Goal: Obtain resource: Obtain resource

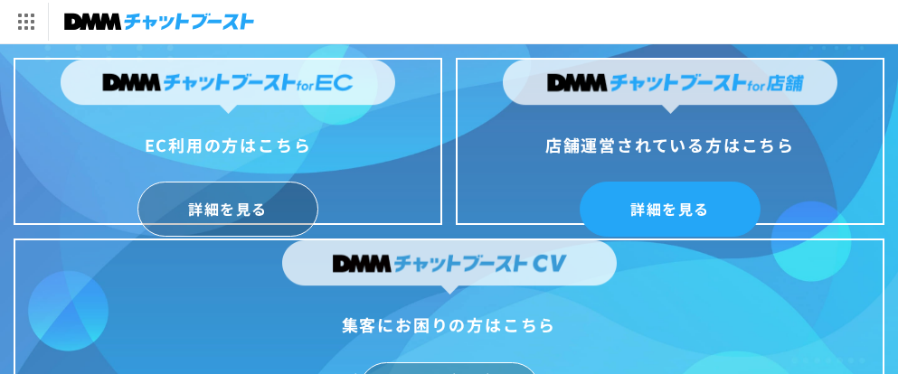
click at [610, 198] on link "詳細を見る" at bounding box center [670, 209] width 181 height 55
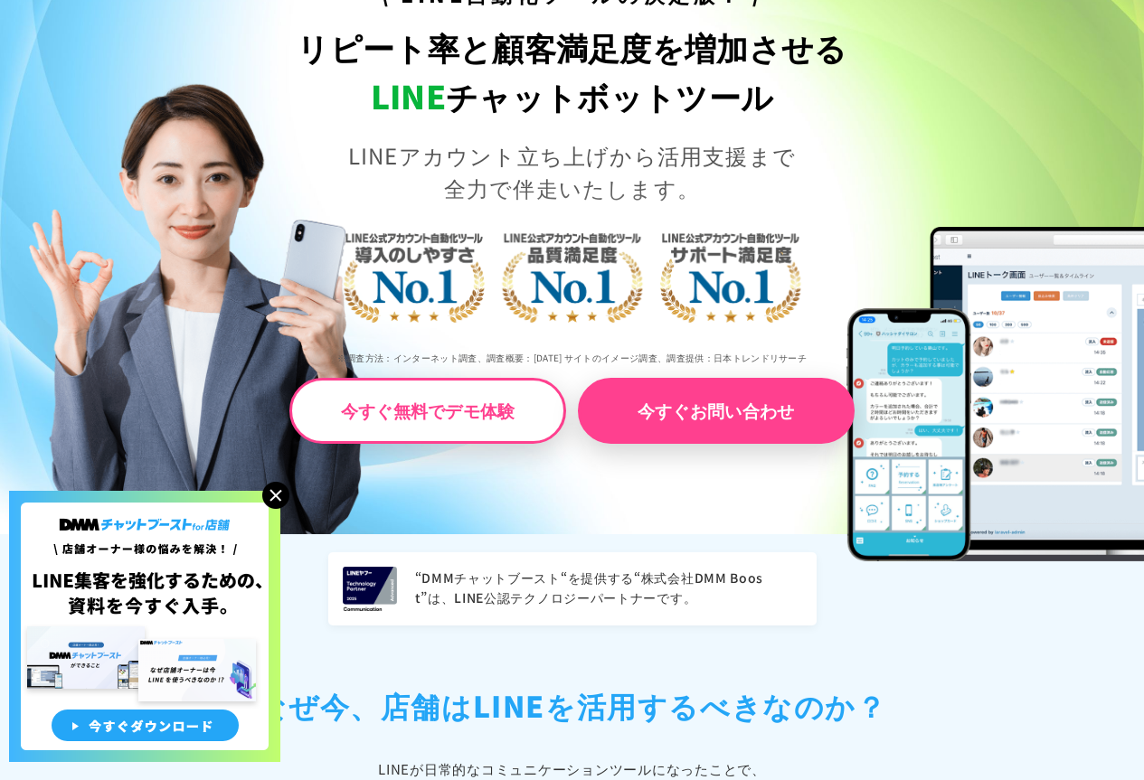
scroll to position [452, 0]
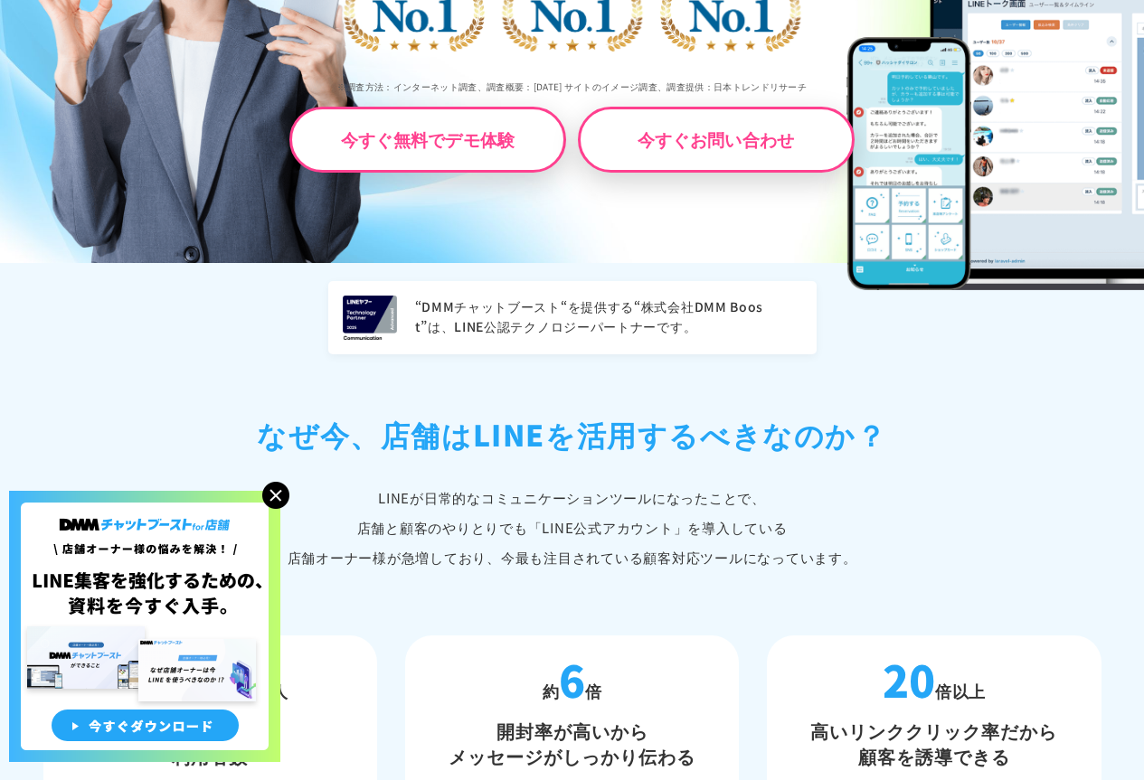
click at [685, 131] on link "今すぐお問い合わせ" at bounding box center [716, 140] width 277 height 66
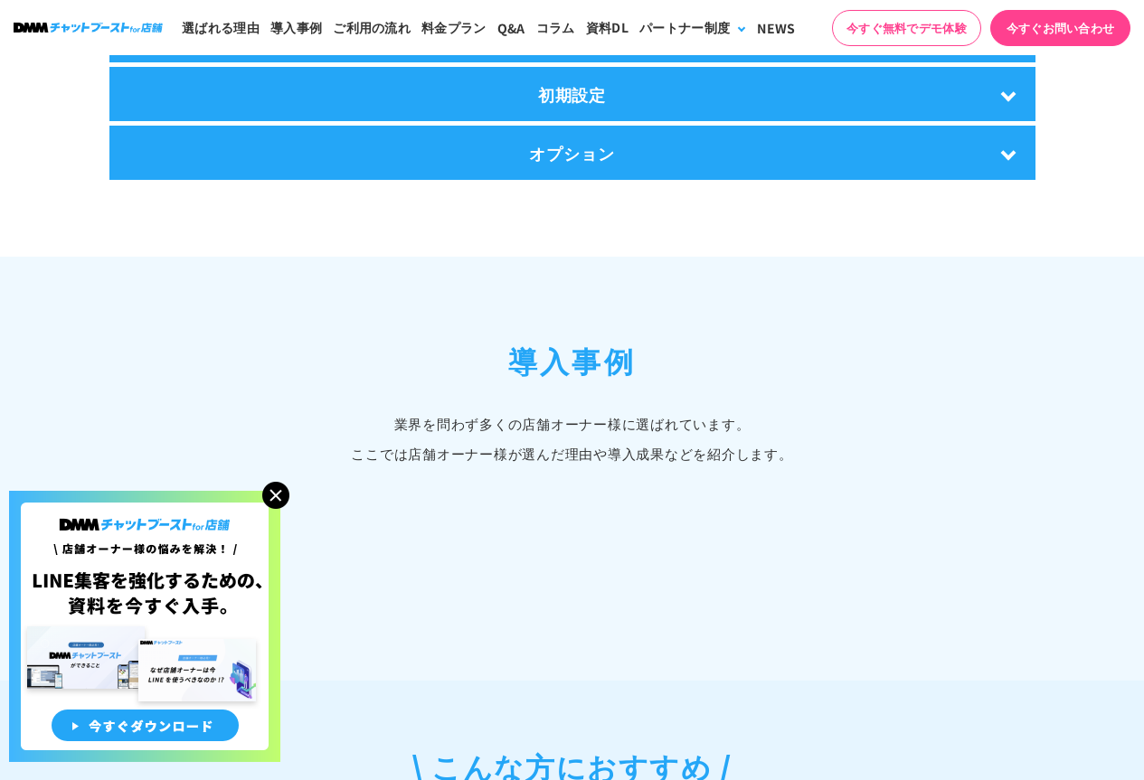
scroll to position [2576, 0]
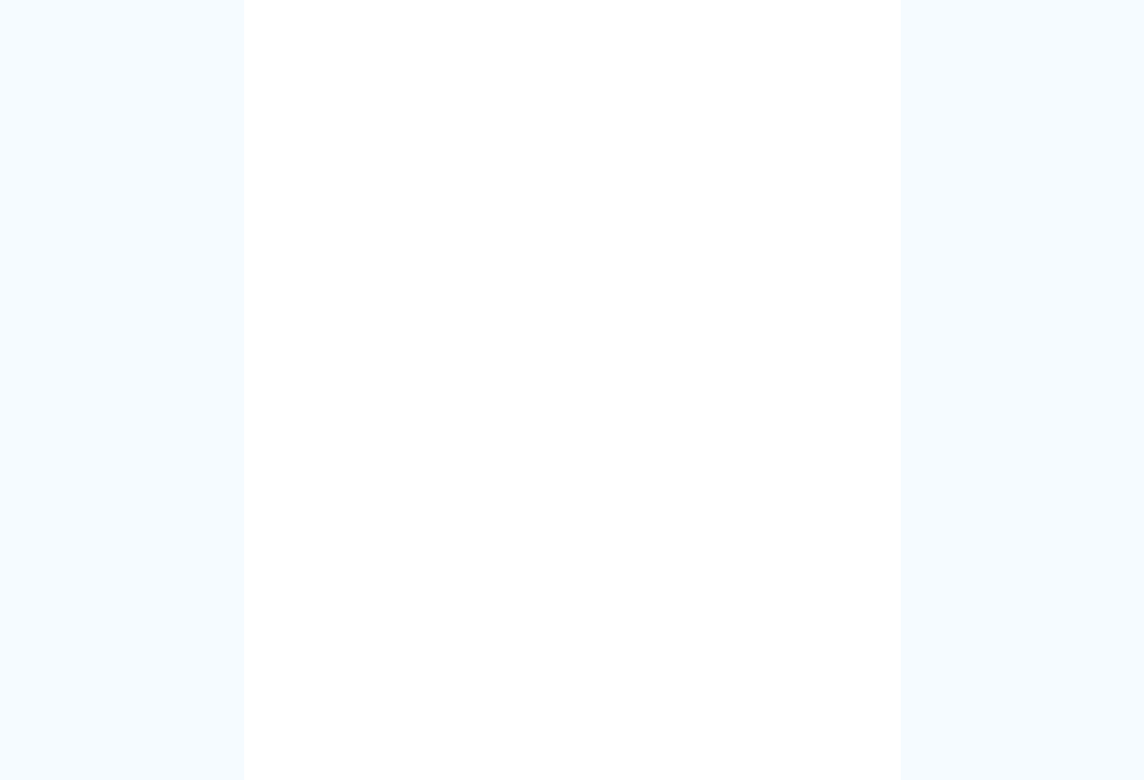
scroll to position [362, 0]
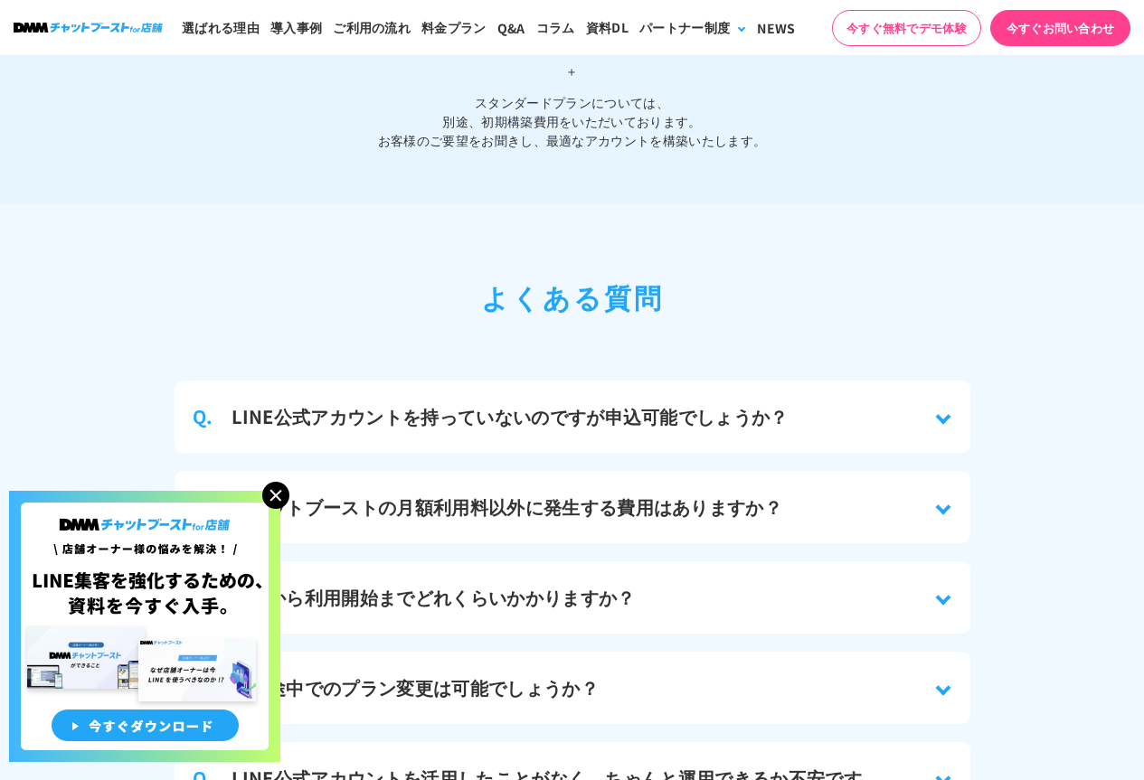
scroll to position [8001, 0]
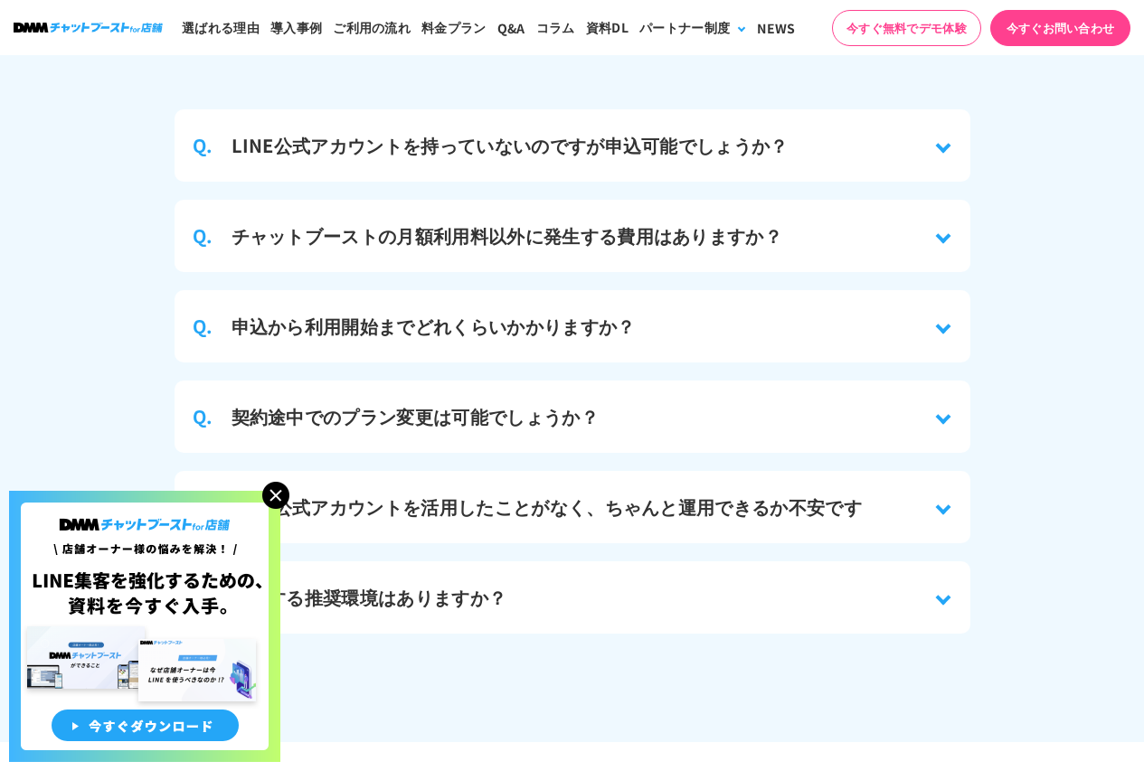
click at [643, 225] on h3 "チャットブーストの月額利用料以外に発生する費用はありますか？" at bounding box center [507, 235] width 552 height 27
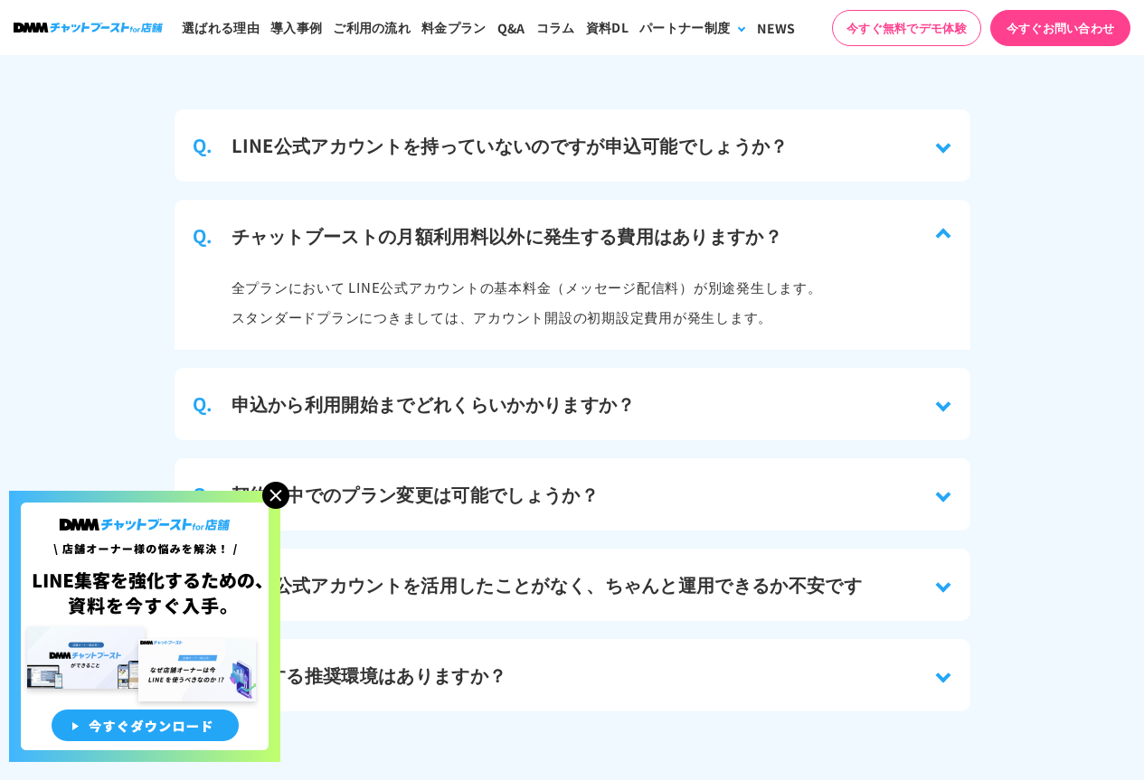
click at [520, 391] on h3 "申込から利用開始までどれくらいかかりますか？" at bounding box center [433, 404] width 404 height 27
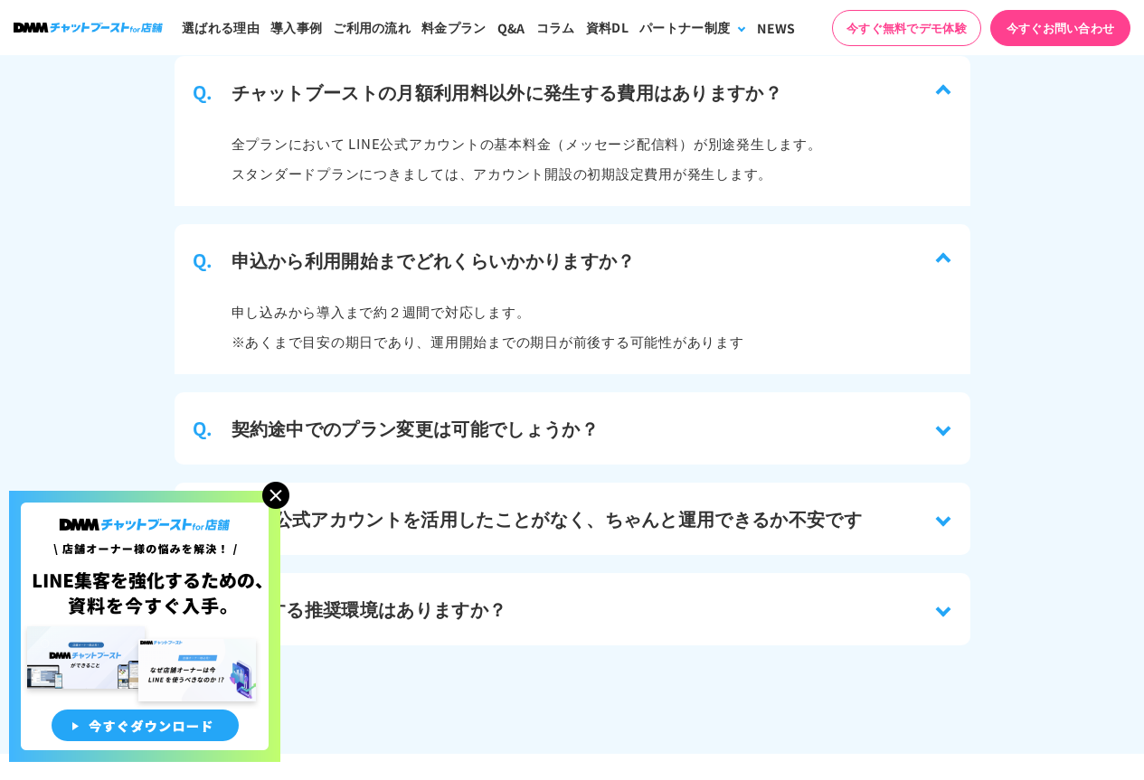
scroll to position [8272, 0]
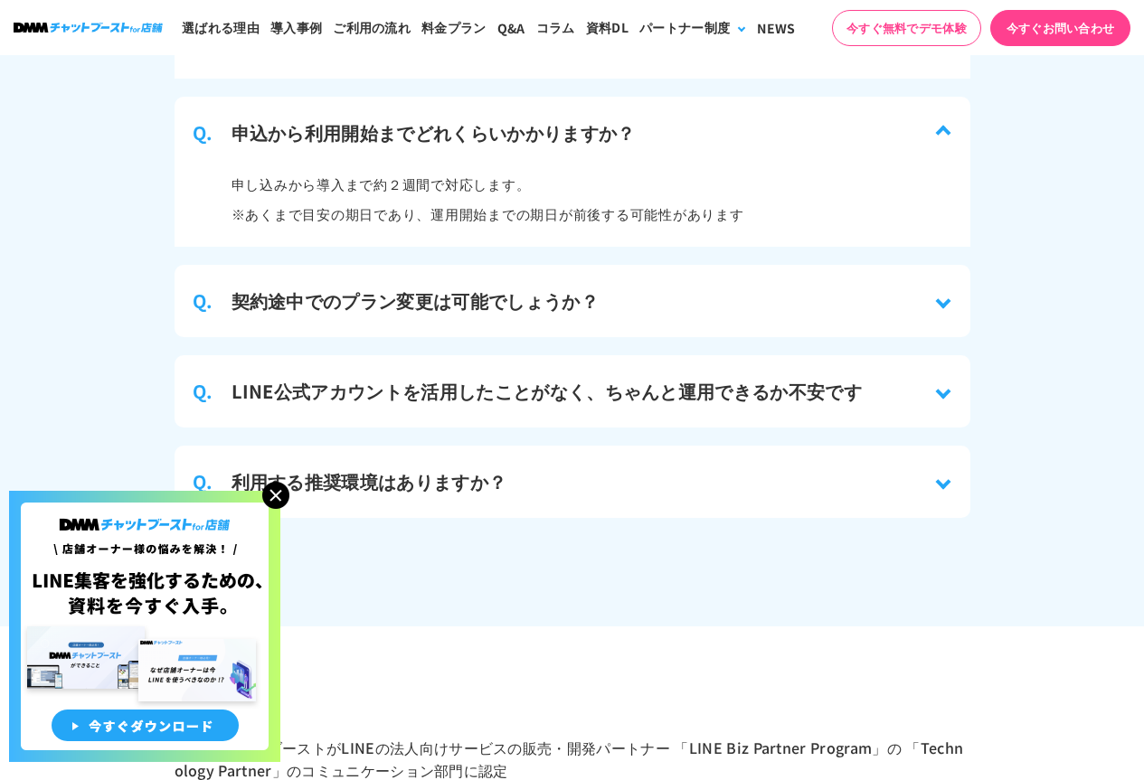
click at [448, 289] on h3 "契約途中でのプラン変更は可能でしょうか？" at bounding box center [414, 301] width 367 height 27
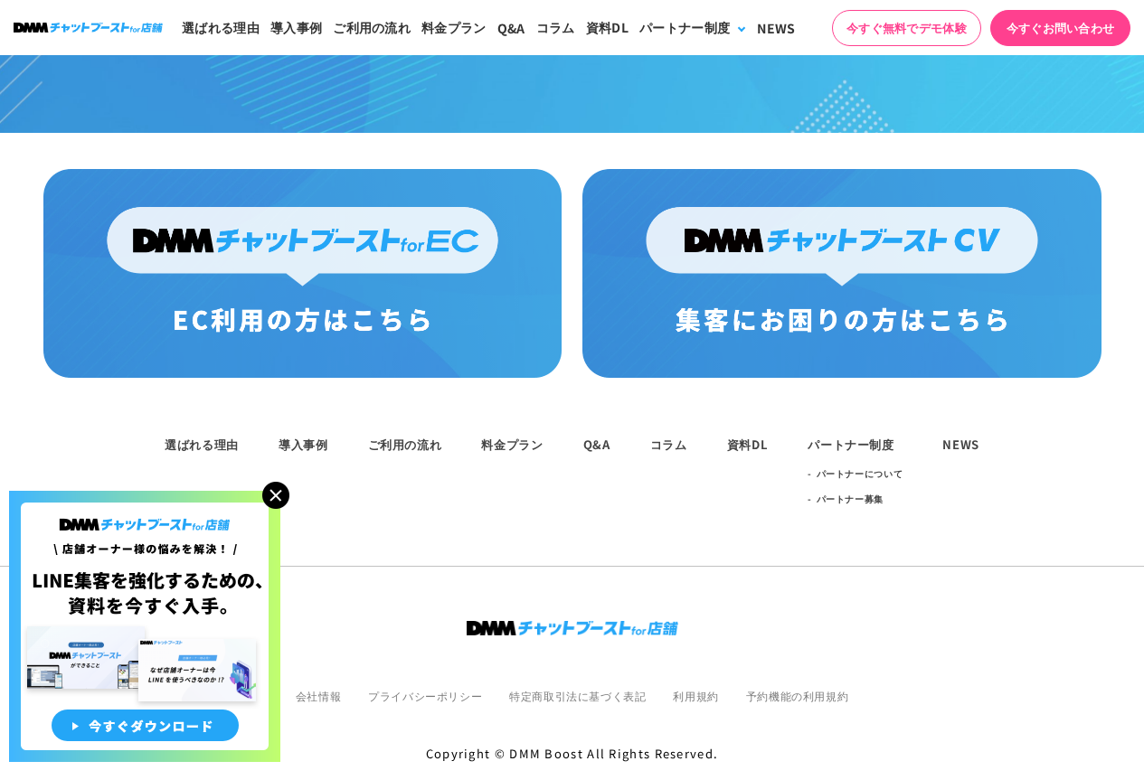
scroll to position [9669, 0]
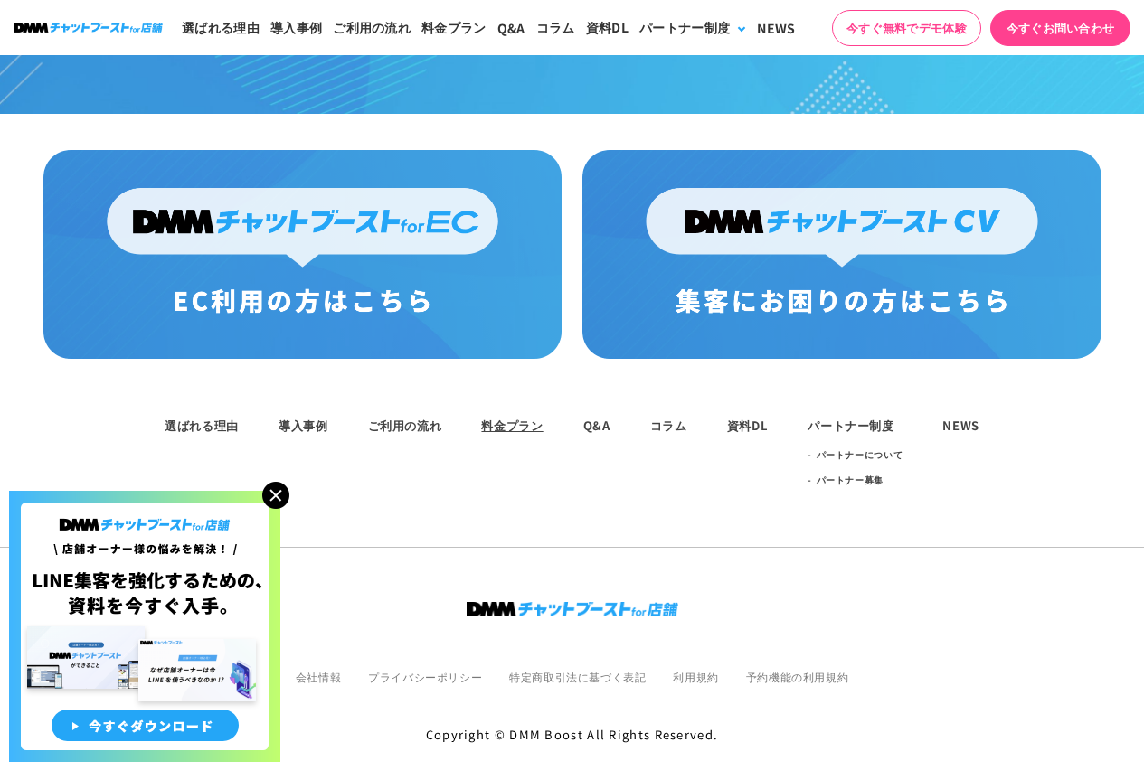
click at [513, 417] on link "料金プラン" at bounding box center [511, 425] width 61 height 17
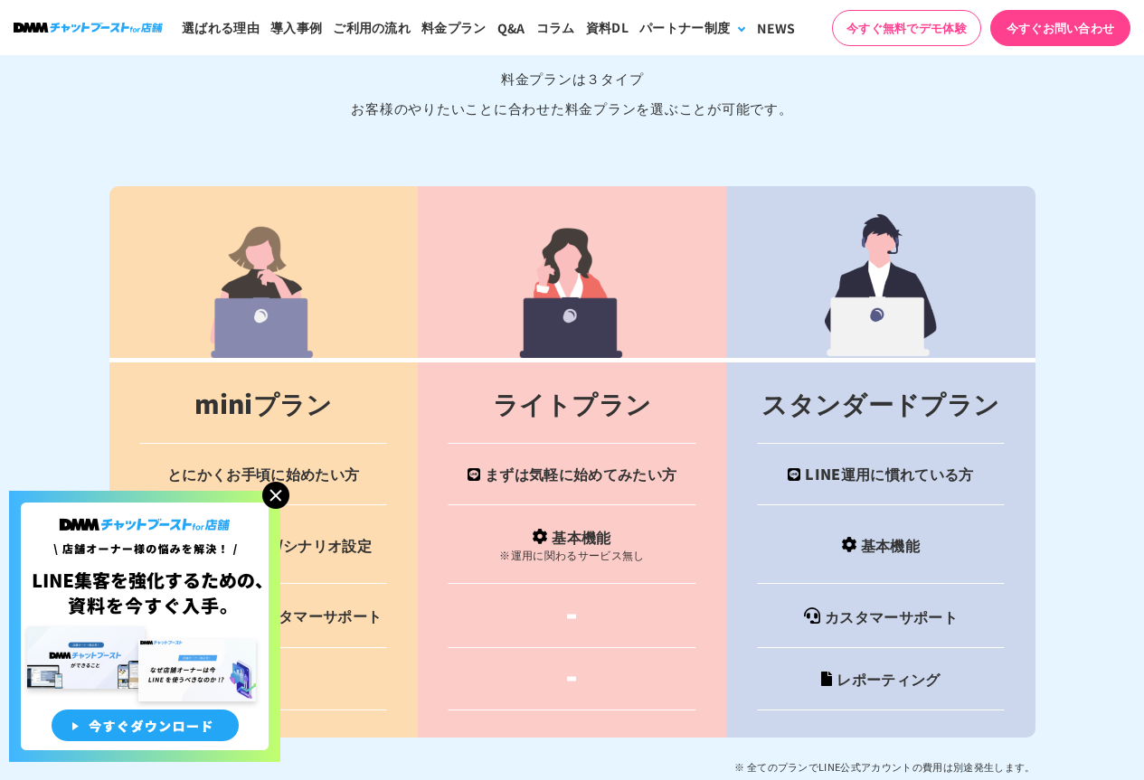
scroll to position [7095, 0]
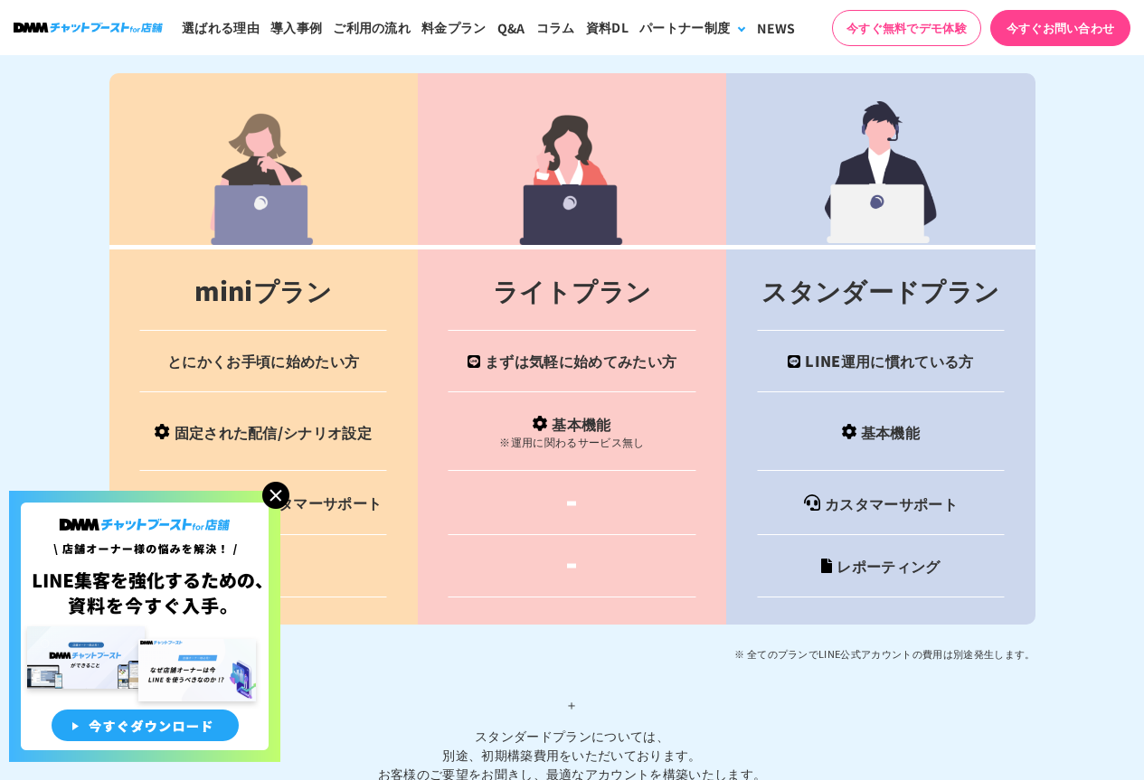
click at [566, 290] on td "ライトプラン" at bounding box center [572, 289] width 308 height 84
click at [295, 290] on td "miniプラン" at bounding box center [263, 289] width 308 height 84
click at [889, 420] on td "基本機能" at bounding box center [880, 431] width 308 height 79
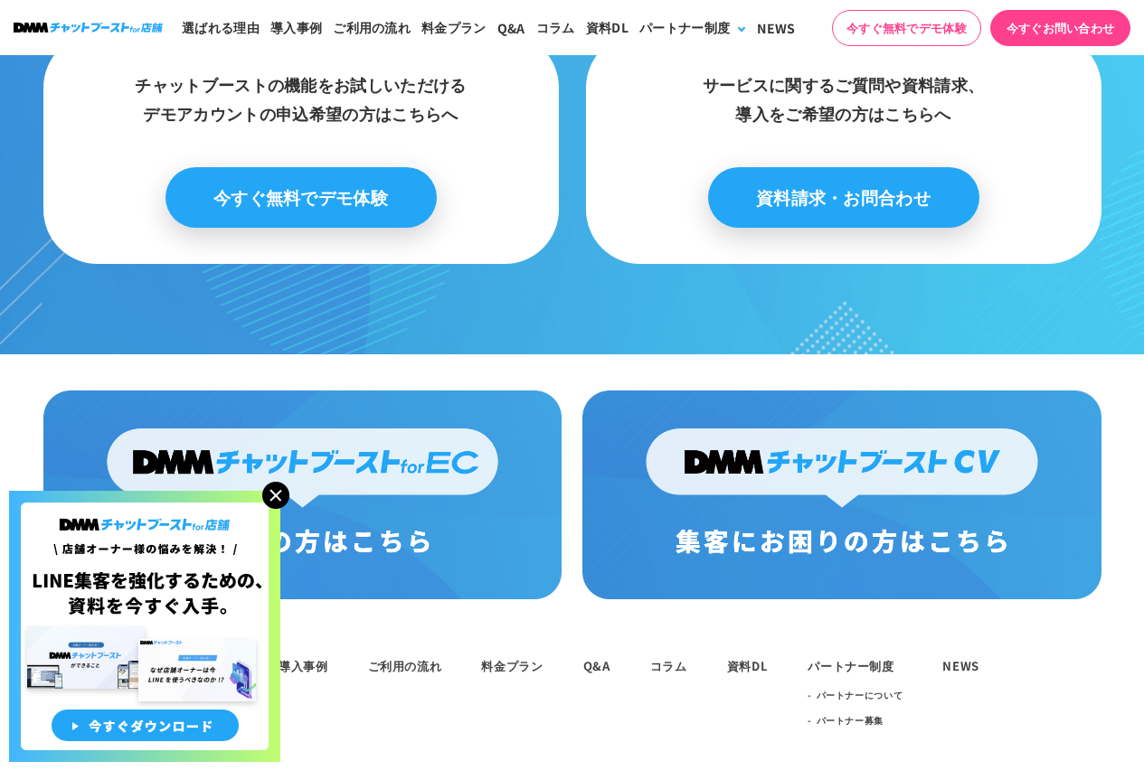
scroll to position [9349, 0]
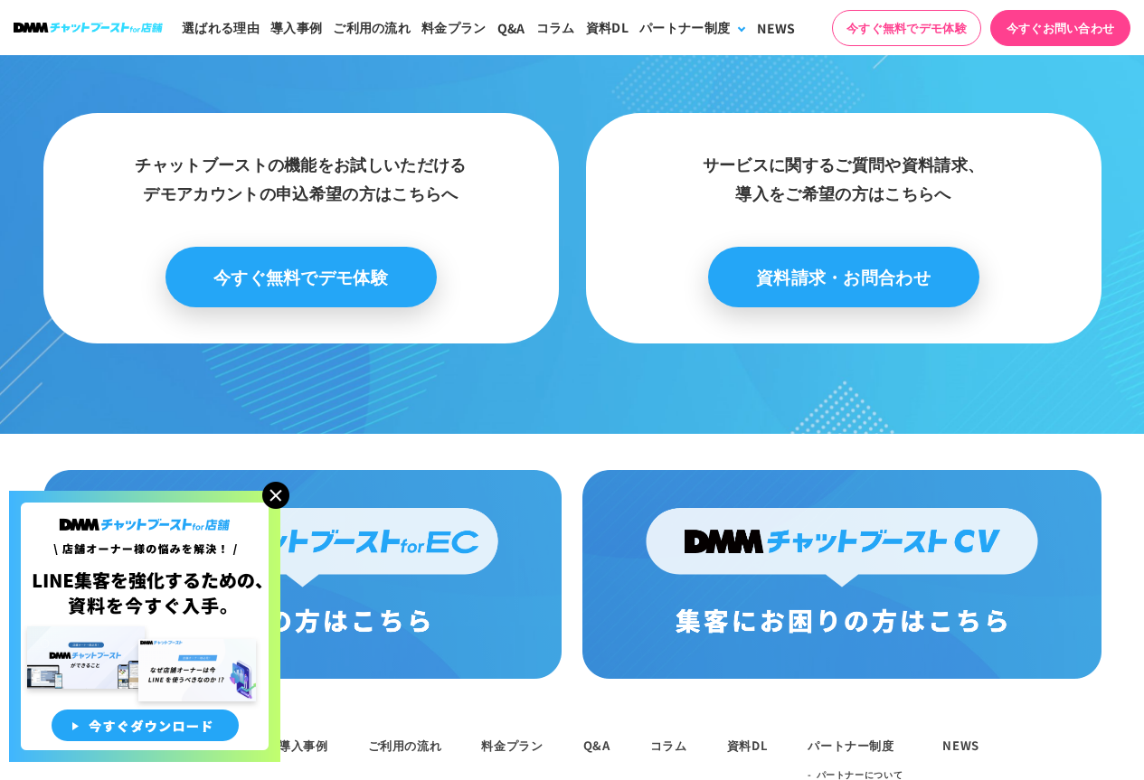
click at [104, 29] on img at bounding box center [88, 28] width 149 height 10
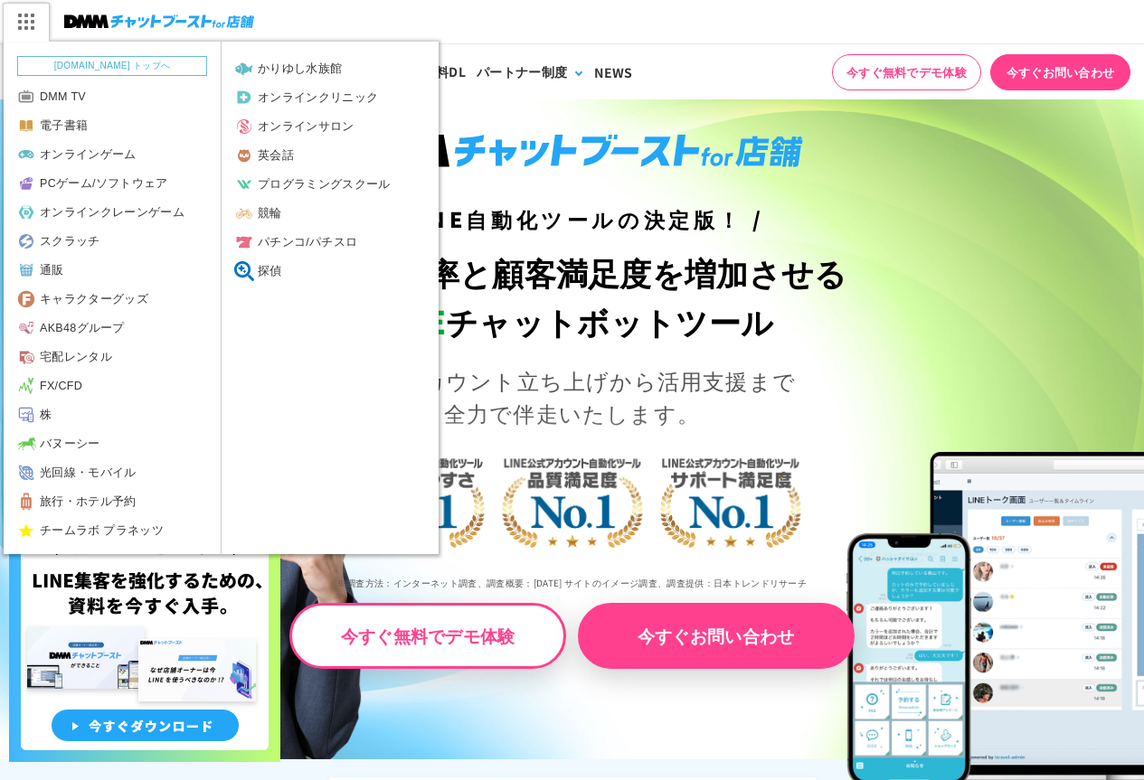
click at [23, 15] on img at bounding box center [25, 22] width 45 height 38
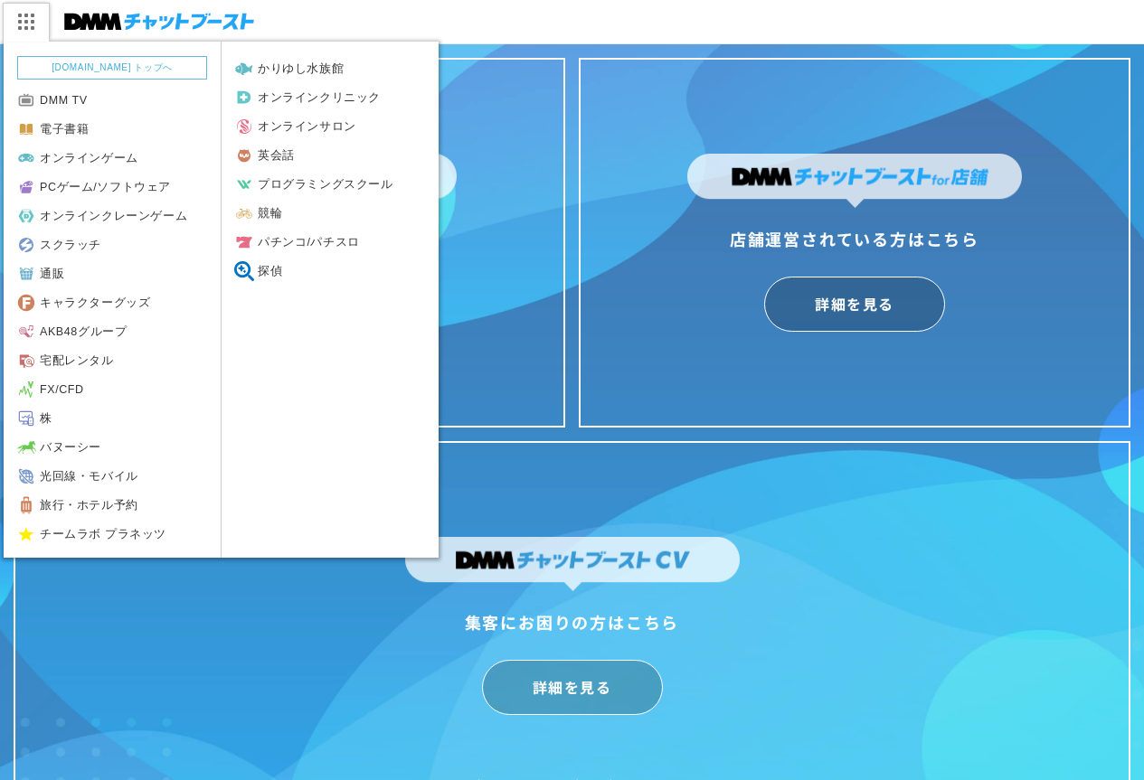
click at [26, 17] on img at bounding box center [25, 22] width 45 height 38
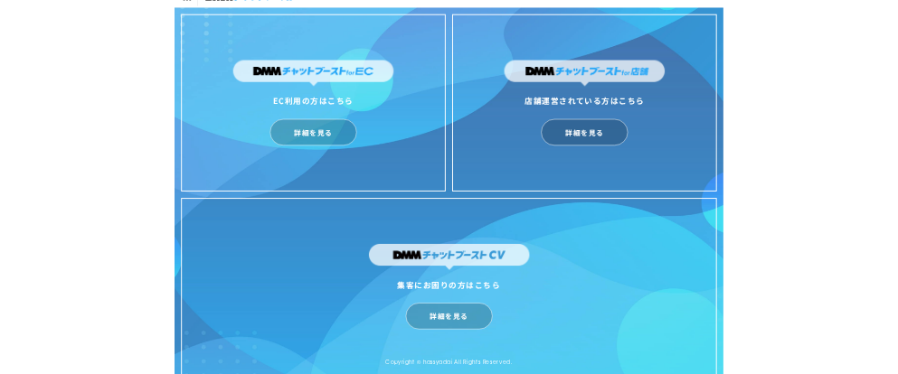
scroll to position [44, 0]
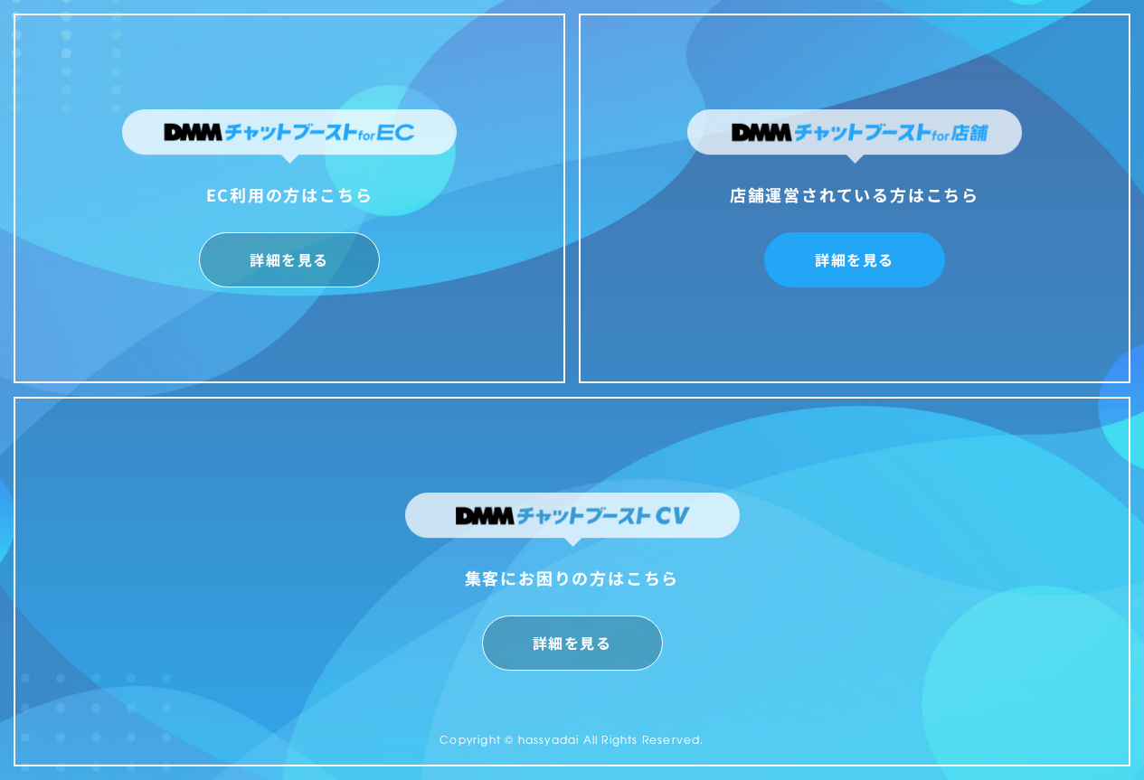
click at [827, 271] on link "詳細を見る" at bounding box center [854, 259] width 181 height 55
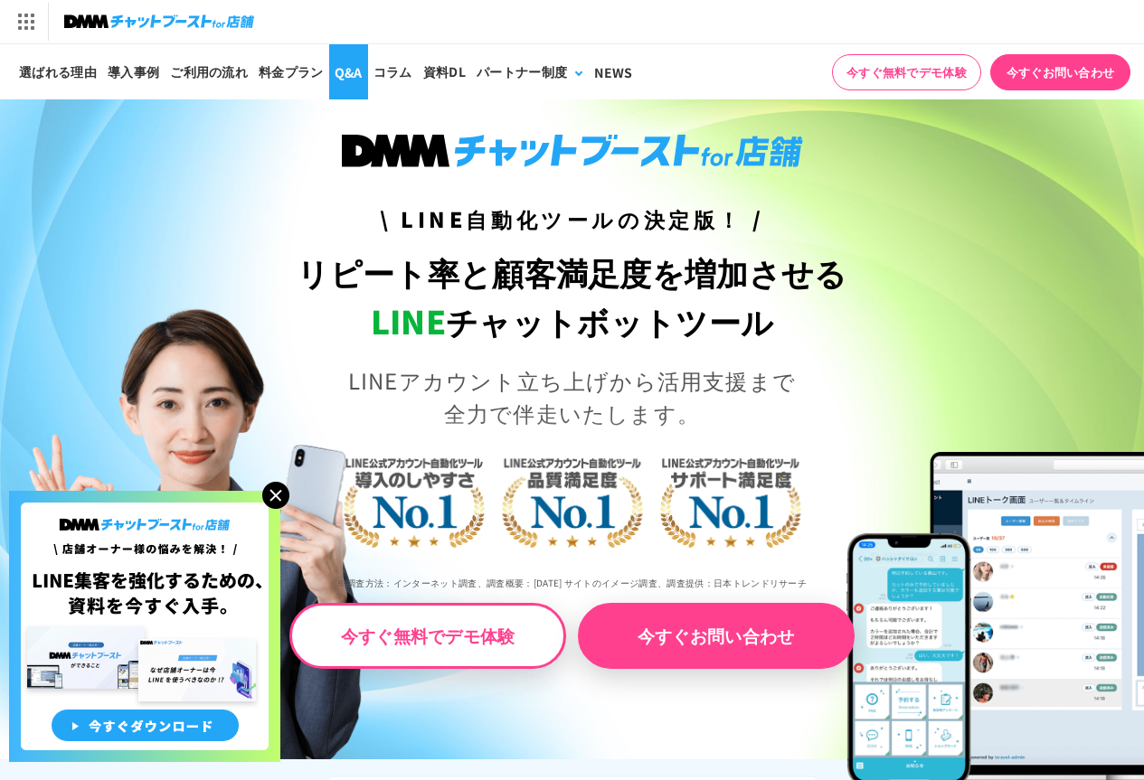
click at [356, 78] on link "Q&A" at bounding box center [348, 71] width 39 height 55
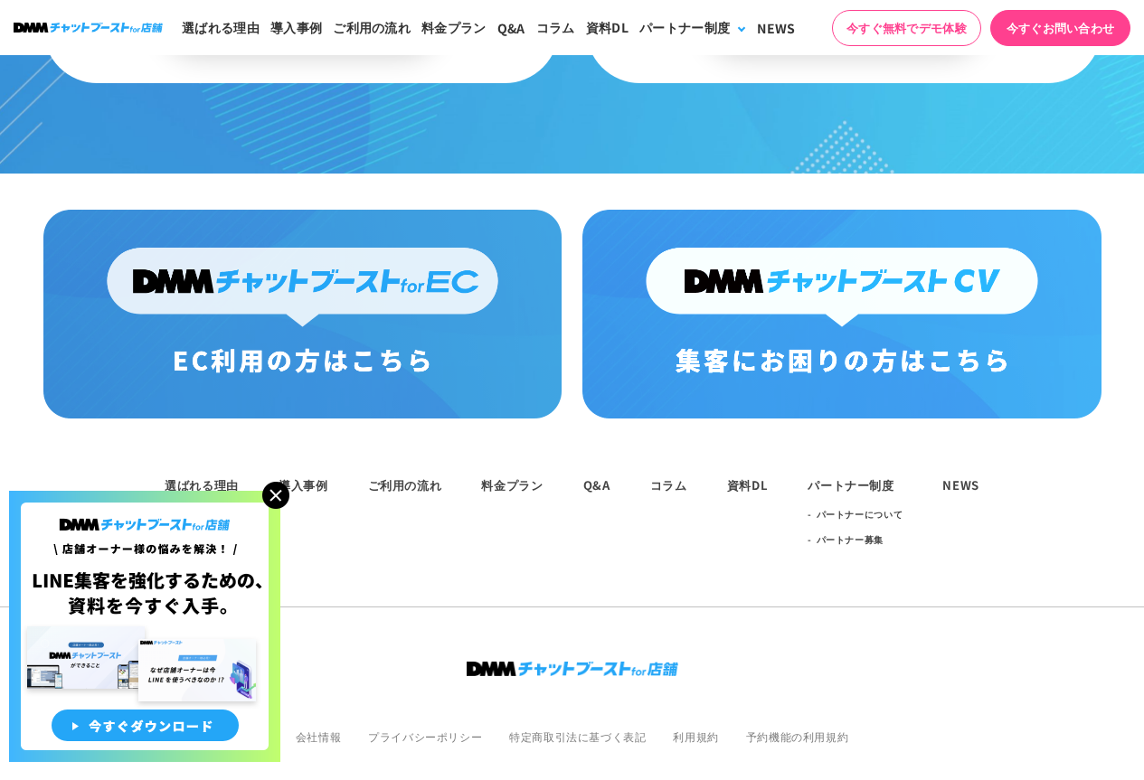
scroll to position [9465, 0]
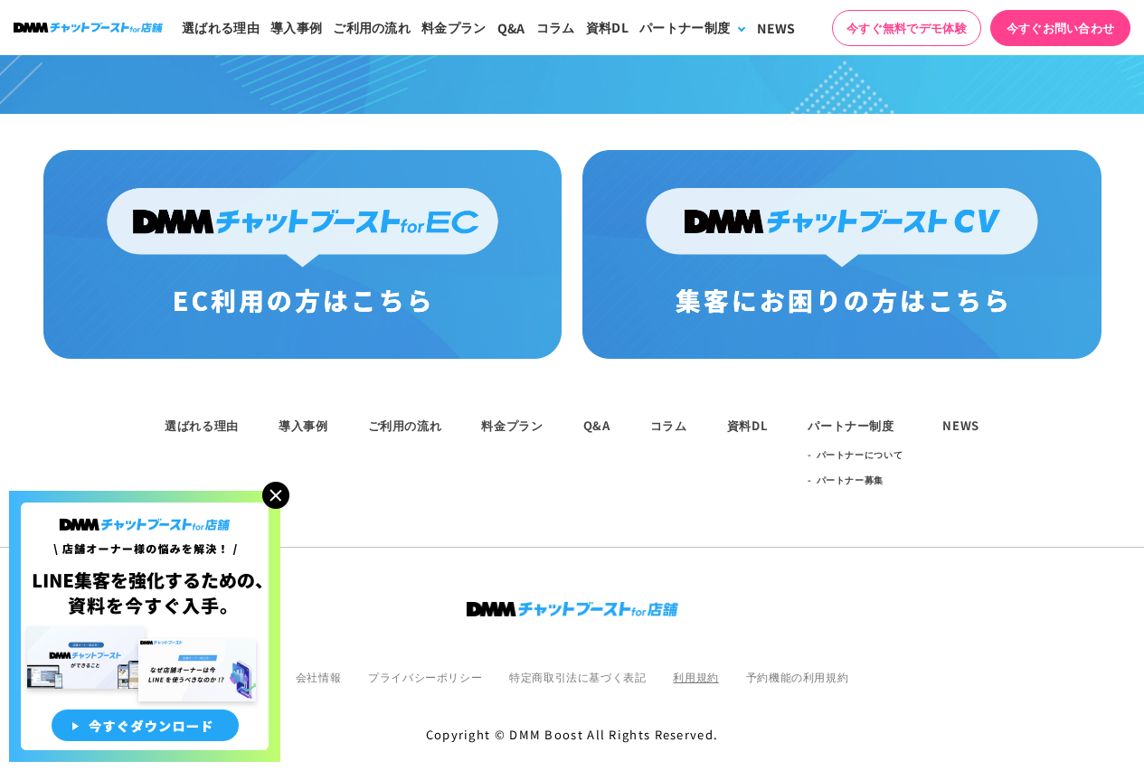
click at [687, 669] on link "利用規約" at bounding box center [695, 676] width 45 height 15
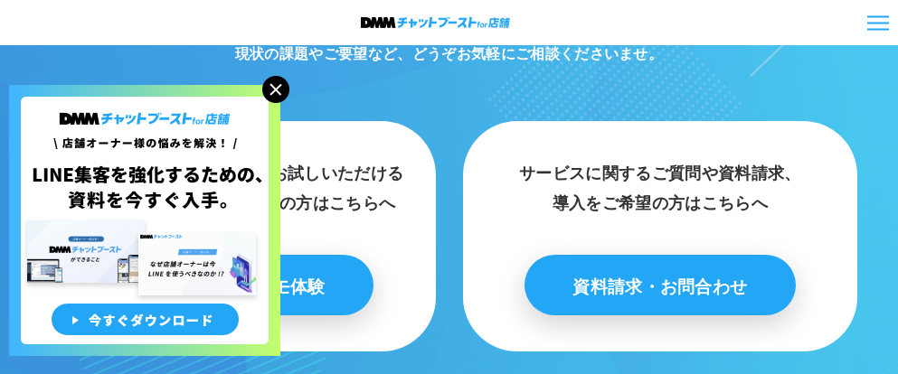
scroll to position [9393, 0]
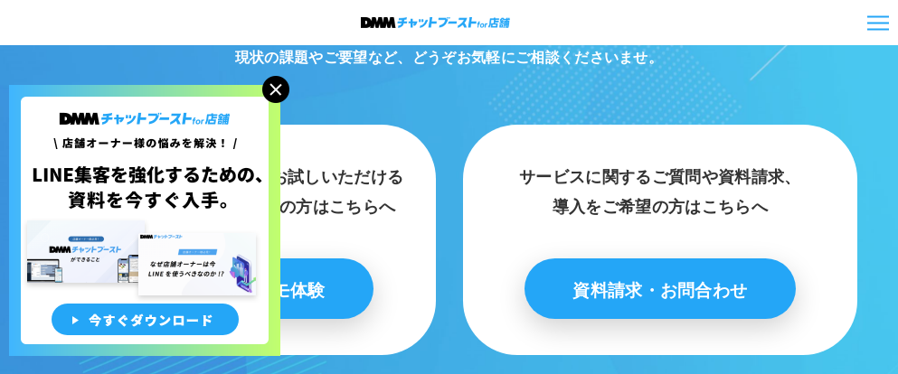
click at [640, 259] on link "資料請求・お問合わせ" at bounding box center [659, 289] width 271 height 61
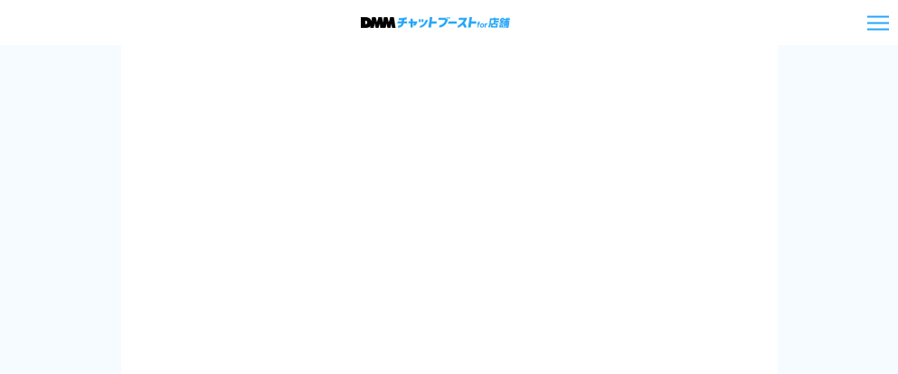
scroll to position [1040, 0]
